Goal: Transaction & Acquisition: Purchase product/service

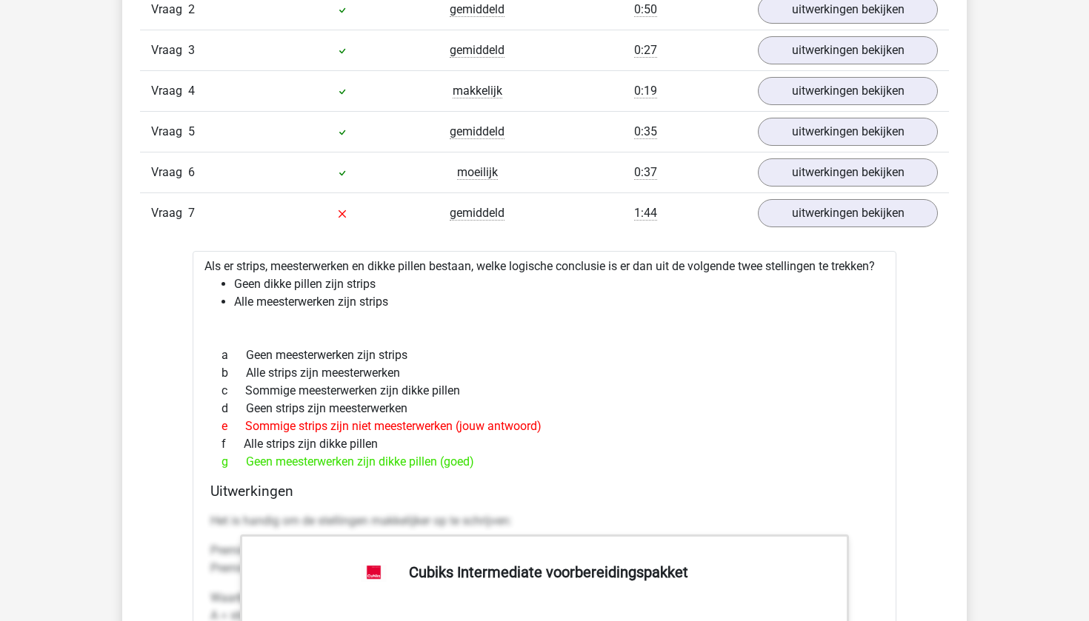
scroll to position [1838, 0]
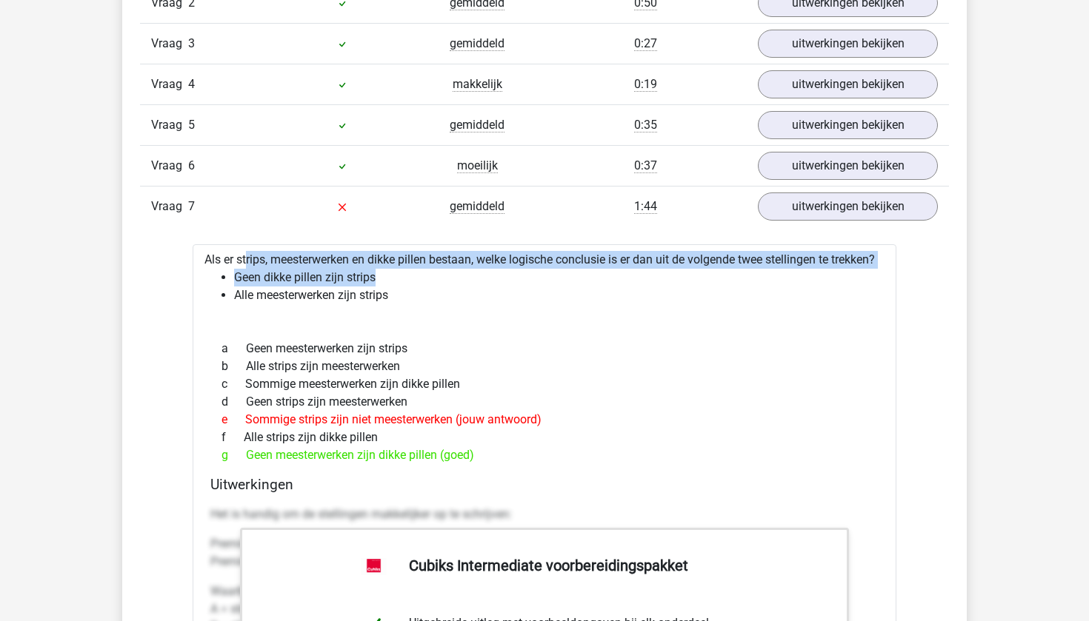
drag, startPoint x: 204, startPoint y: 253, endPoint x: 366, endPoint y: 304, distance: 169.4
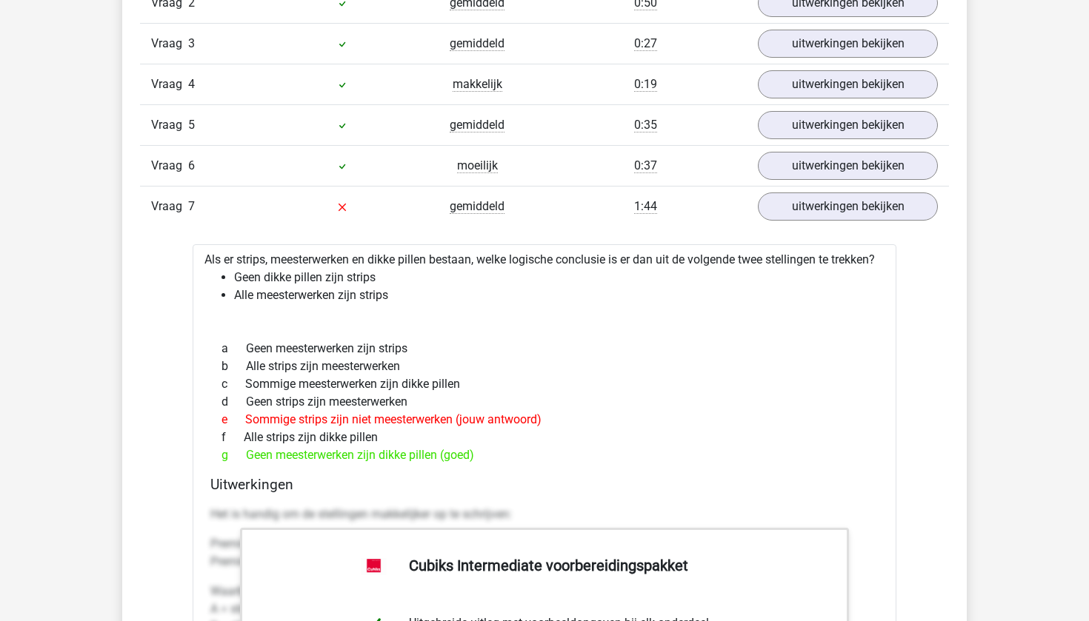
click at [474, 324] on div "Als er strips, meesterwerken en dikke pillen bestaan, welke logische conclusie …" at bounding box center [545, 627] width 704 height 767
drag, startPoint x: 204, startPoint y: 255, endPoint x: 521, endPoint y: 483, distance: 390.6
copy div "Als er strips, meesterwerken en dikke pillen bestaan, welke logische conclusie …"
click at [587, 464] on div "g Geen meesterwerken zijn dikke pillen (goed)" at bounding box center [544, 456] width 668 height 18
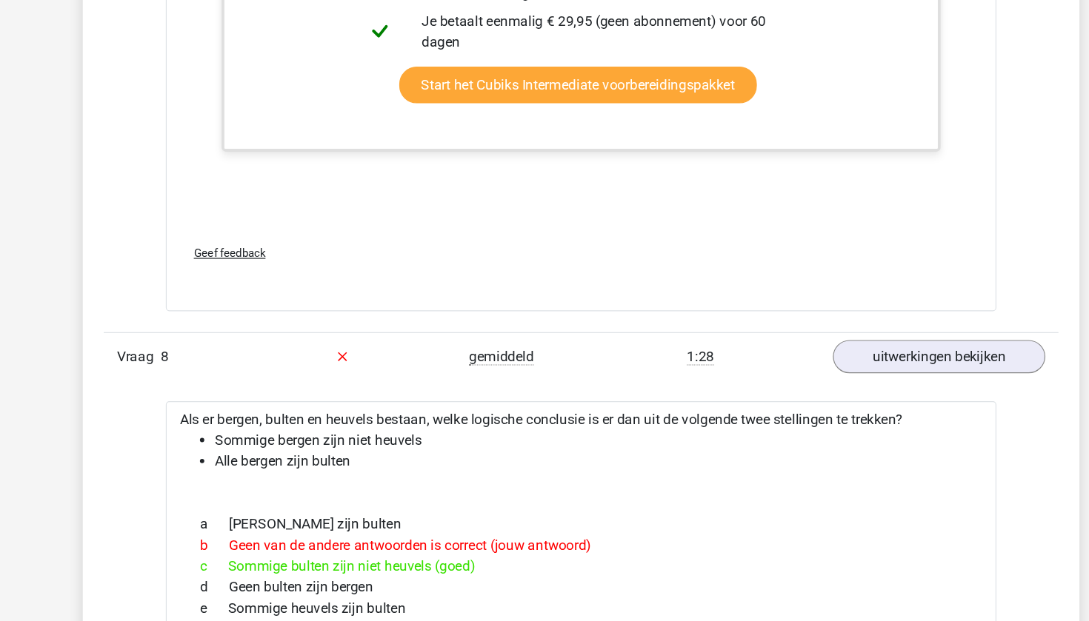
scroll to position [2495, 0]
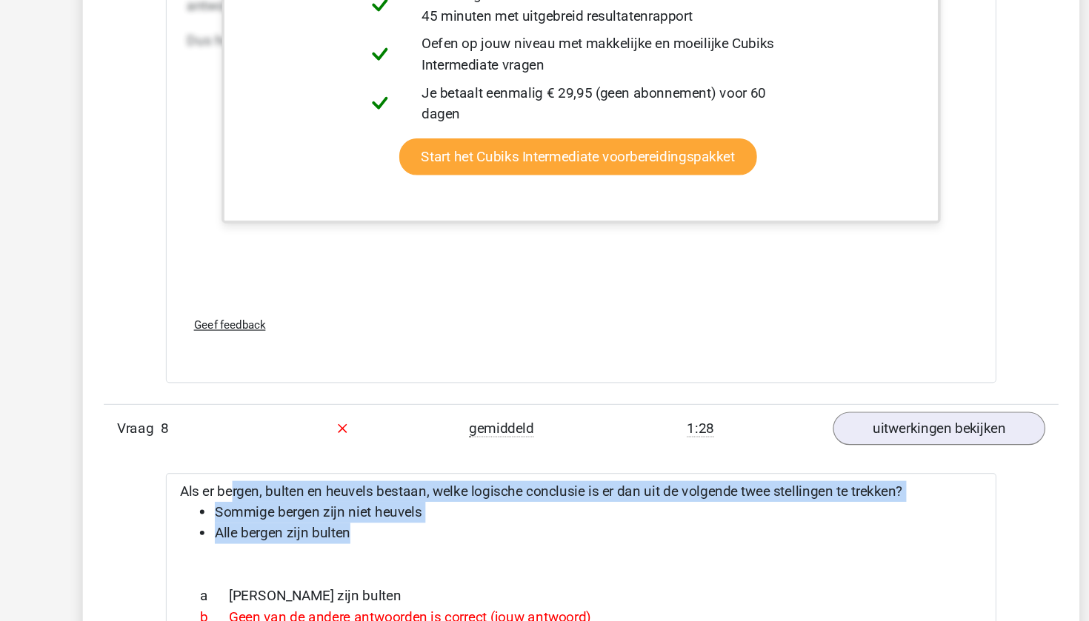
drag, startPoint x: 147, startPoint y: 428, endPoint x: 296, endPoint y: 476, distance: 155.8
copy div "Als er bergen, bulten en heuvels bestaan, welke logische conclusie is er dan ui…"
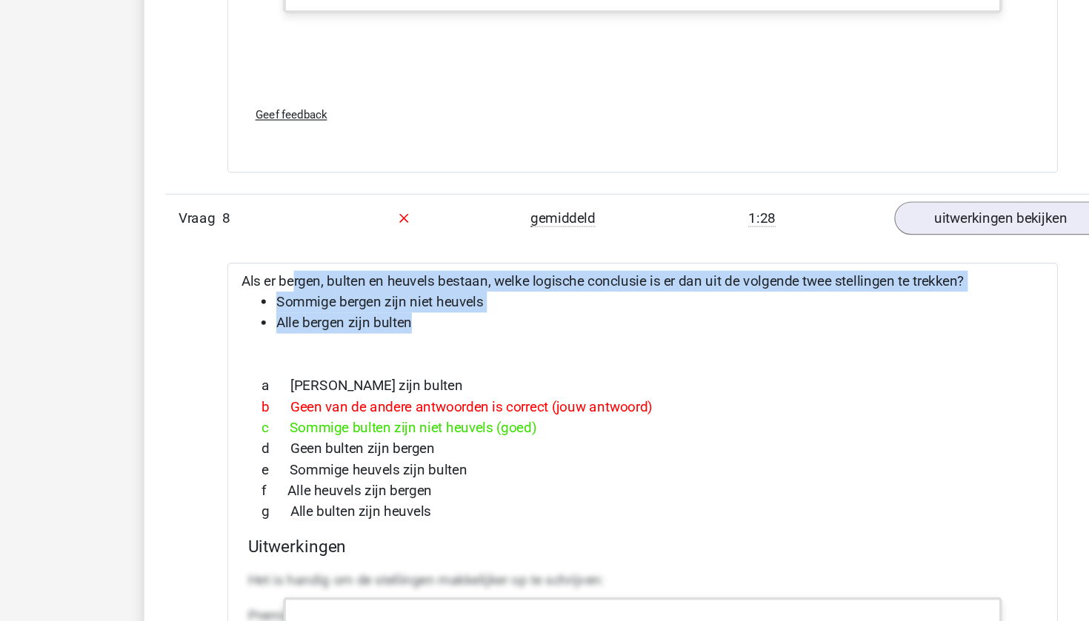
scroll to position [2618, 0]
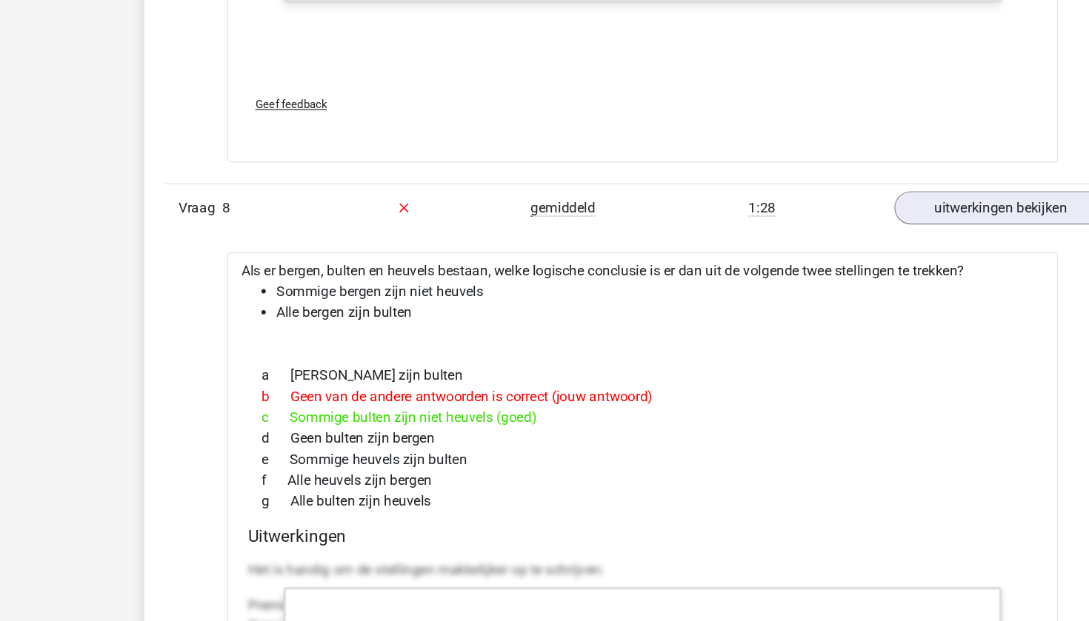
click at [533, 440] on div "c Sommige bulten zijn niet heuvels (goed)" at bounding box center [544, 449] width 668 height 18
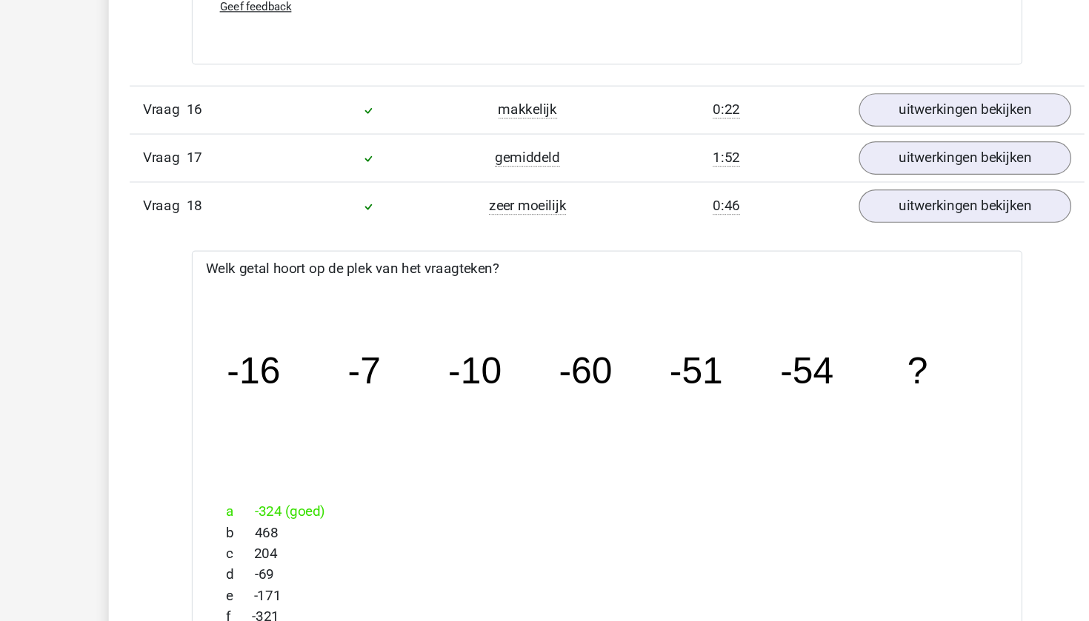
scroll to position [11475, 0]
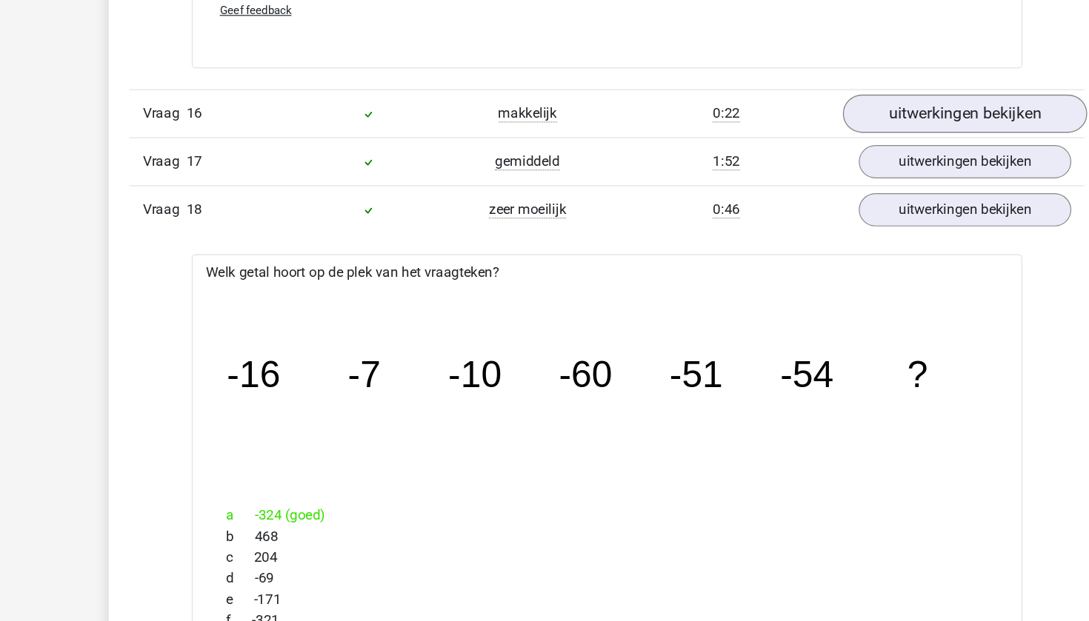
click at [781, 164] on link "uitwerkingen bekijken" at bounding box center [847, 158] width 207 height 33
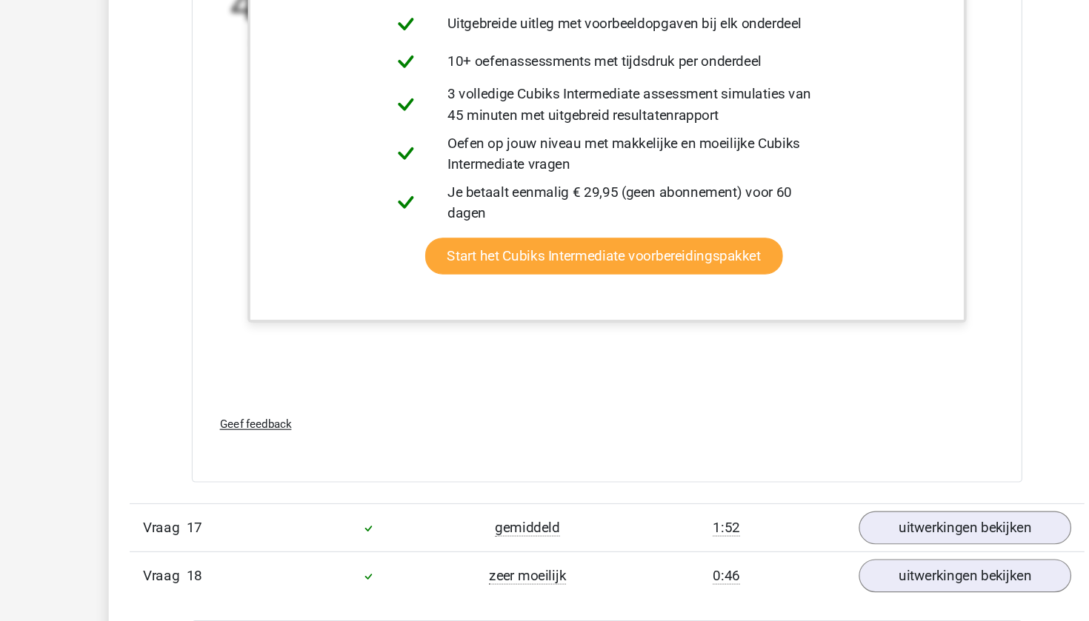
scroll to position [12250, 0]
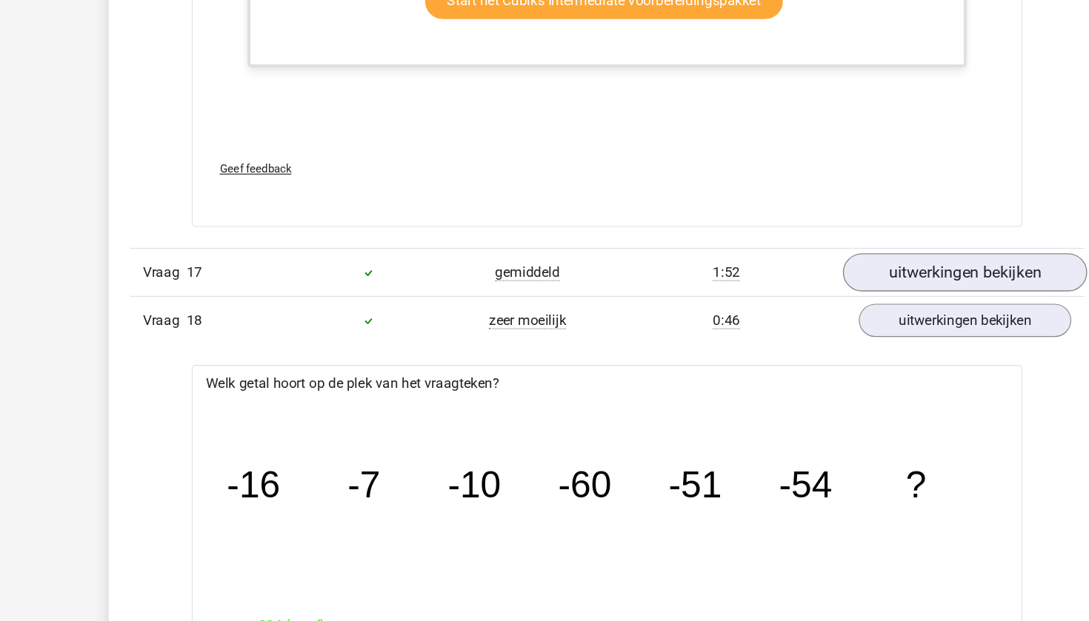
click at [795, 314] on link "uitwerkingen bekijken" at bounding box center [847, 326] width 207 height 33
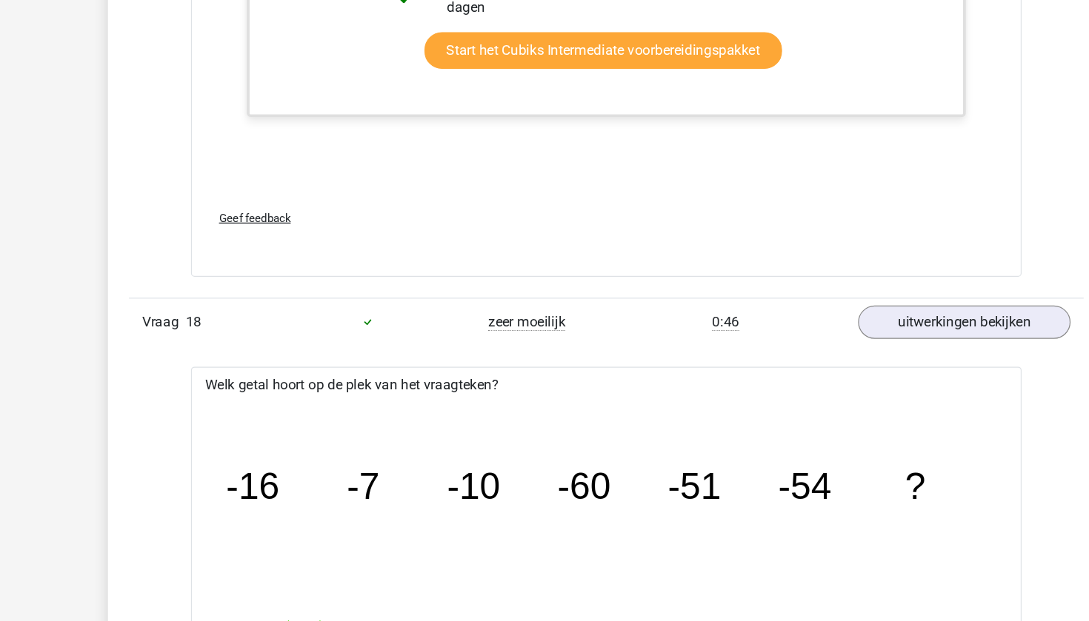
scroll to position [13172, 0]
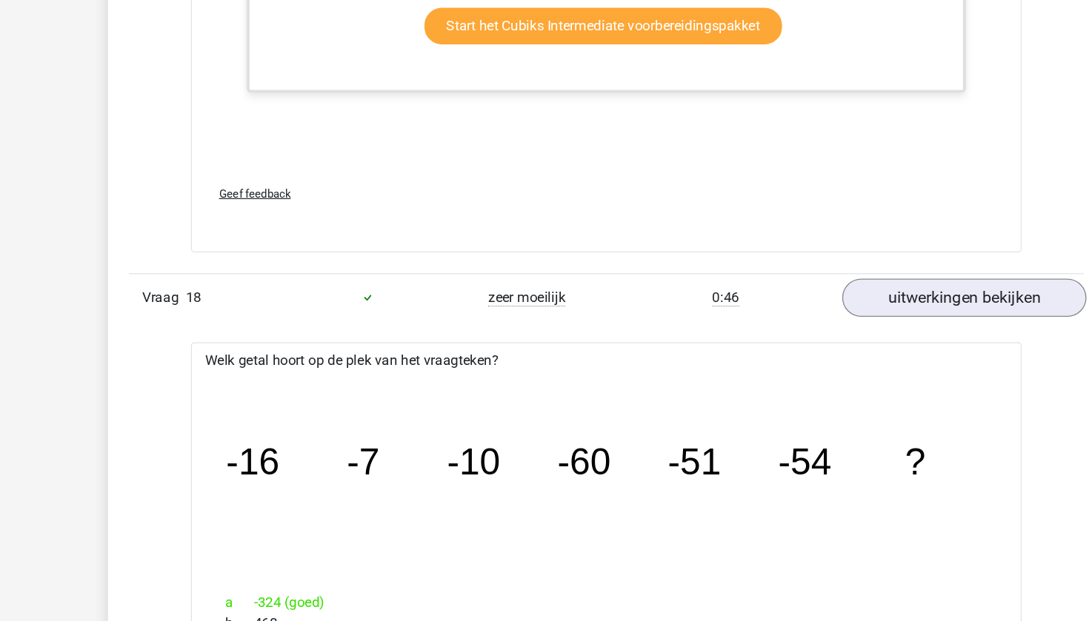
click at [804, 331] on link "uitwerkingen bekijken" at bounding box center [847, 347] width 207 height 33
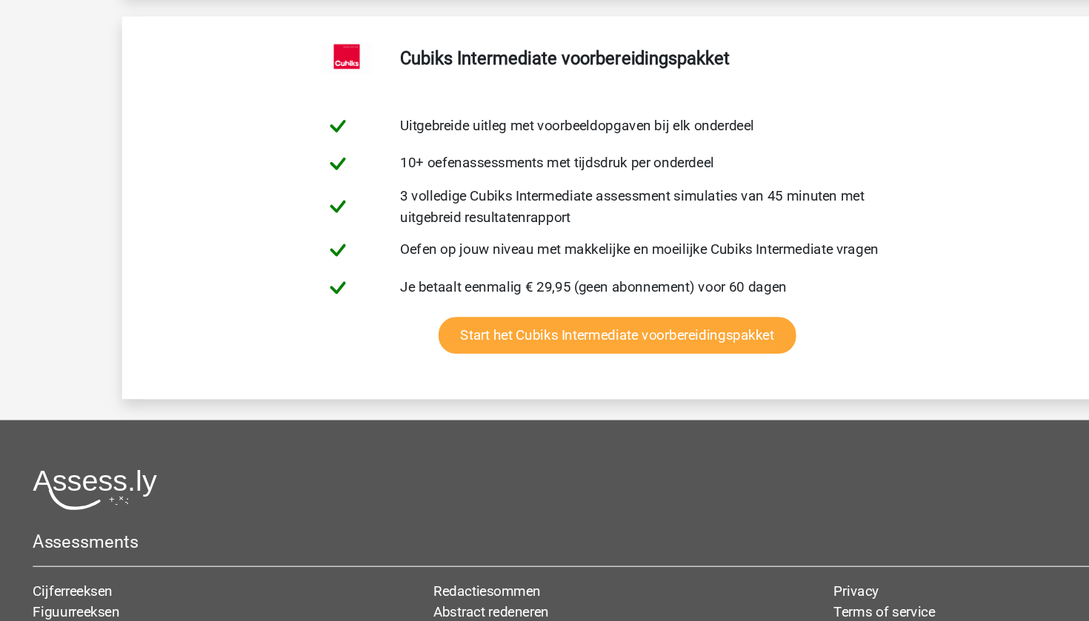
scroll to position [43906, 0]
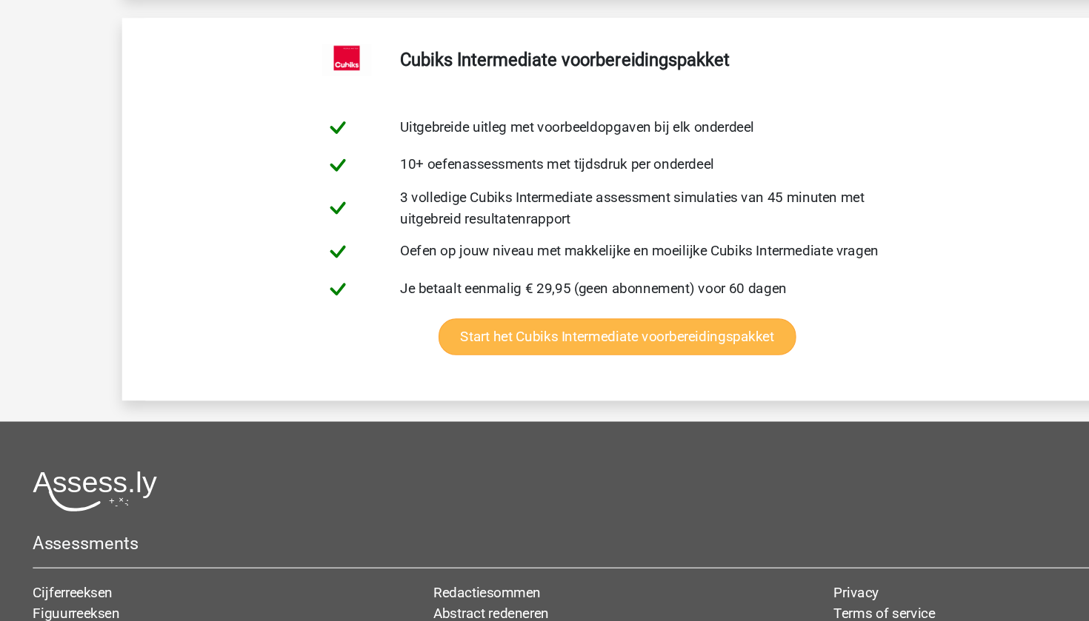
click at [390, 270] on link "Start het Cubiks Intermediate voorbereidingspakket" at bounding box center [541, 285] width 303 height 31
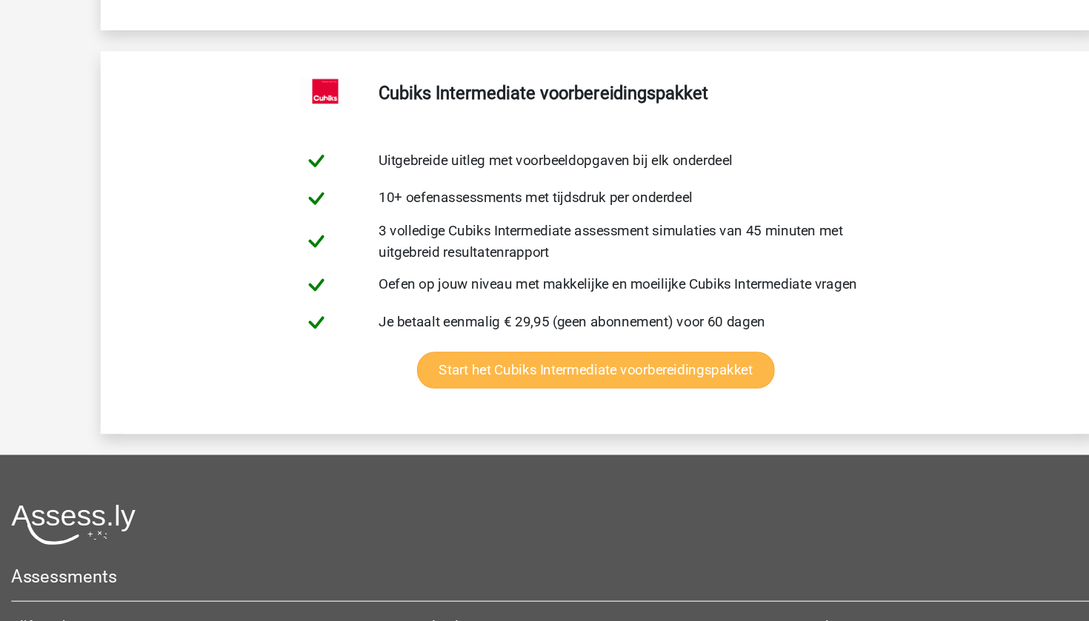
drag, startPoint x: 321, startPoint y: 230, endPoint x: 347, endPoint y: 230, distance: 26.7
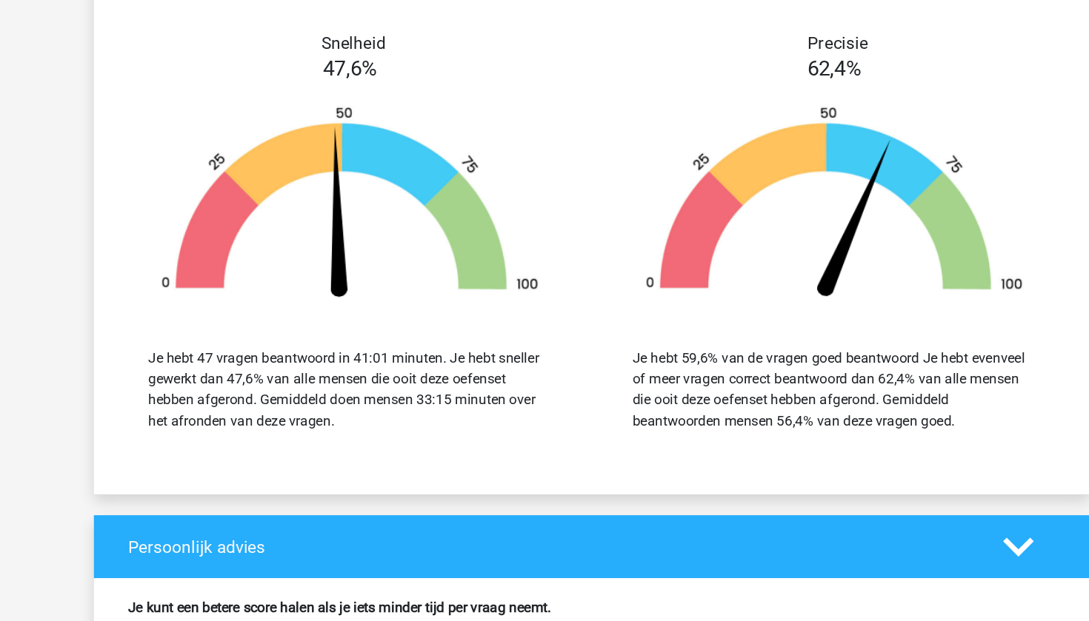
scroll to position [43086, 0]
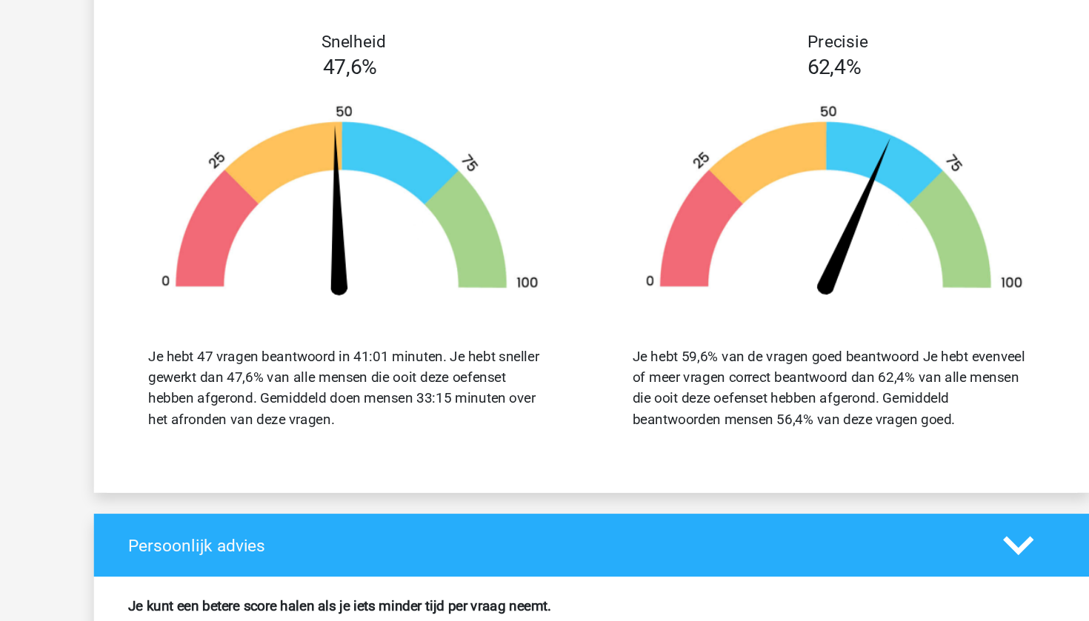
click at [733, 308] on img at bounding box center [750, 268] width 366 height 170
drag, startPoint x: 762, startPoint y: 206, endPoint x: 653, endPoint y: 280, distance: 131.7
click at [653, 280] on div "Precisie 62,4% Je hebt 59,6% van de vragen goed beantwoord Je hebt evenveel of …" at bounding box center [749, 299] width 410 height 356
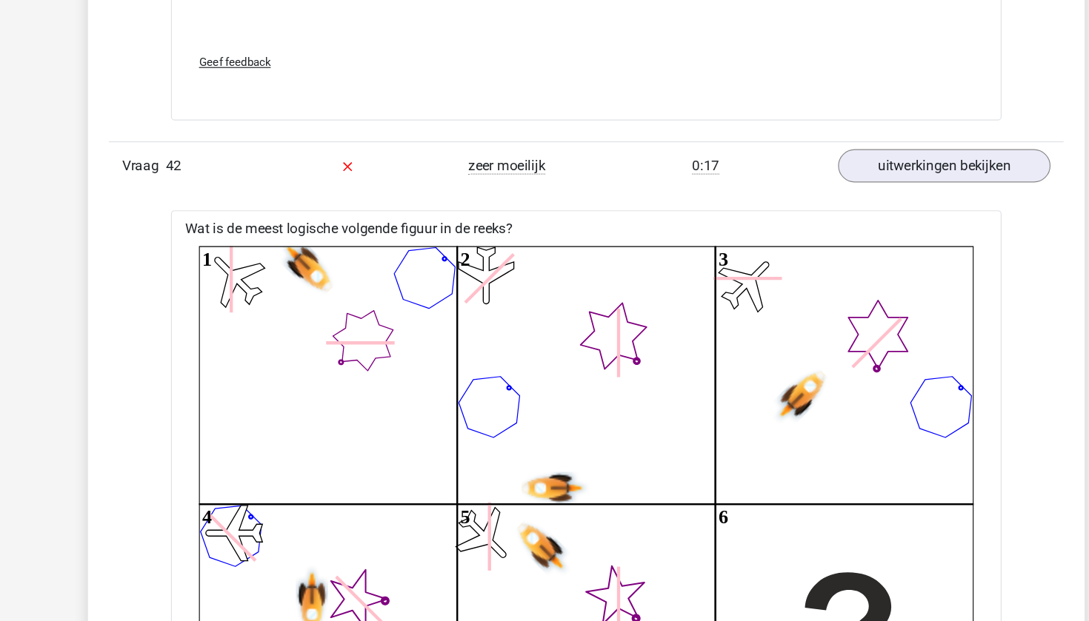
scroll to position [36018, 0]
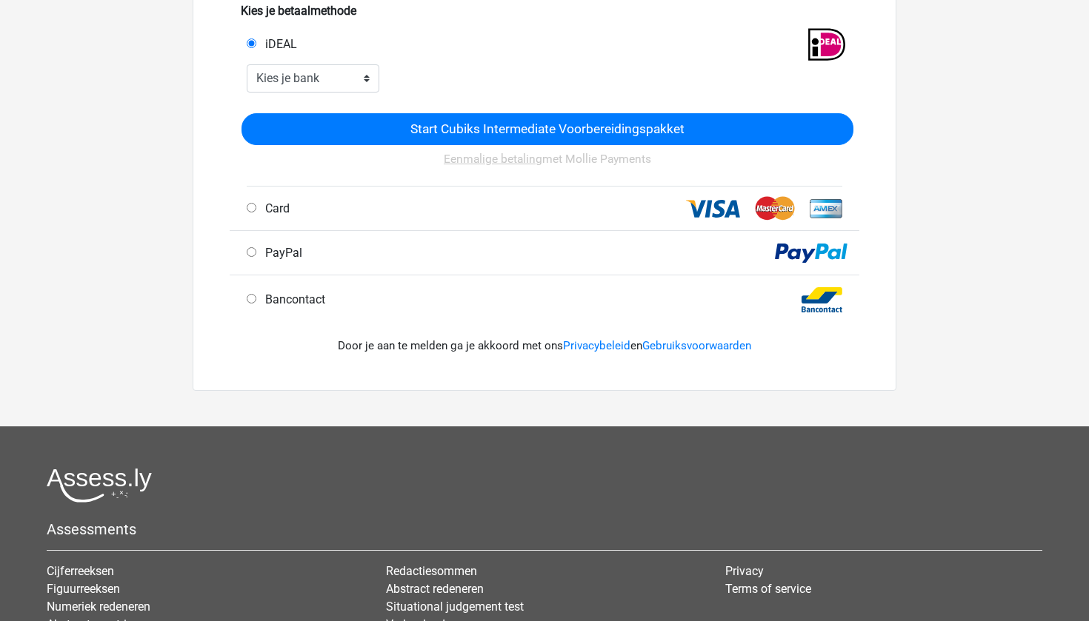
scroll to position [281, 0]
